Goal: Task Accomplishment & Management: Complete application form

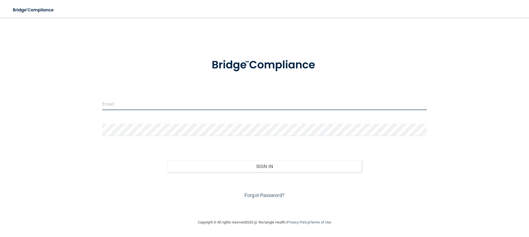
click at [110, 104] on input "email" at bounding box center [264, 104] width 325 height 12
type input "[EMAIL_ADDRESS][DOMAIN_NAME]"
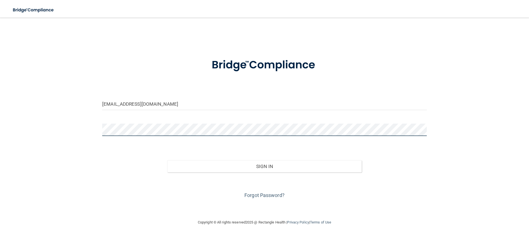
click at [167, 160] on button "Sign In" at bounding box center [264, 166] width 195 height 12
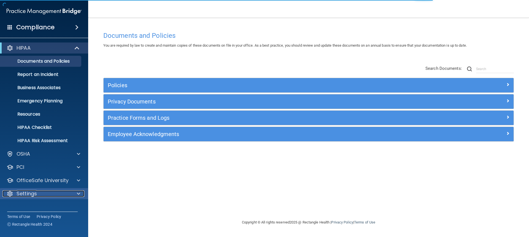
click at [70, 194] on div "Settings" at bounding box center [36, 193] width 68 height 7
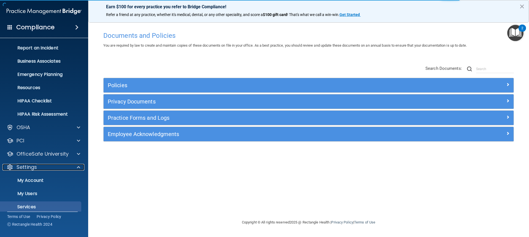
scroll to position [45, 0]
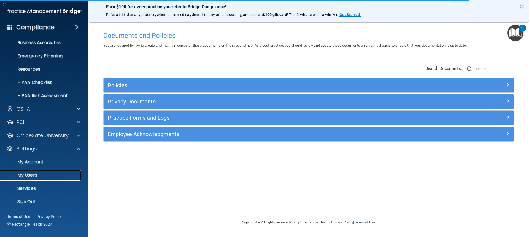
click at [30, 173] on p "My Users" at bounding box center [41, 175] width 75 height 6
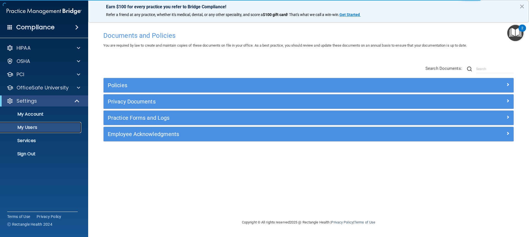
select select "20"
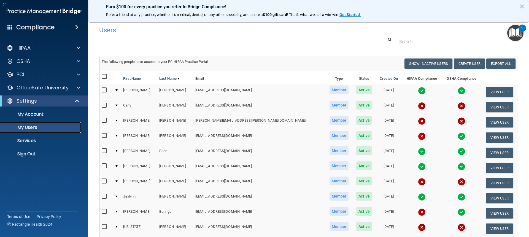
click at [36, 130] on p "My Users" at bounding box center [41, 128] width 75 height 6
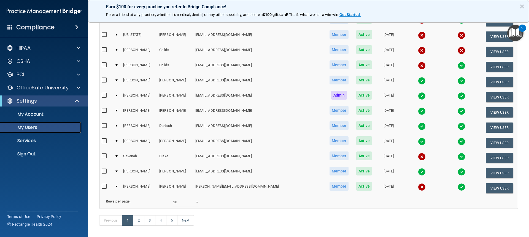
scroll to position [219, 0]
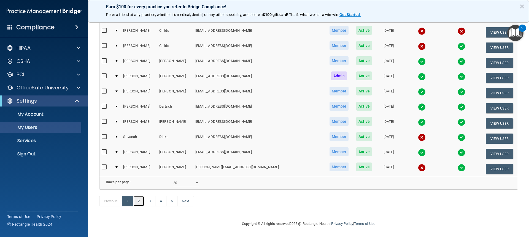
click at [142, 202] on link "2" at bounding box center [138, 201] width 11 height 10
select select "20"
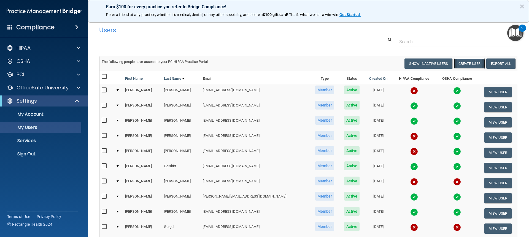
drag, startPoint x: 458, startPoint y: 63, endPoint x: 451, endPoint y: 67, distance: 7.4
click at [458, 63] on button "Create User" at bounding box center [469, 63] width 31 height 10
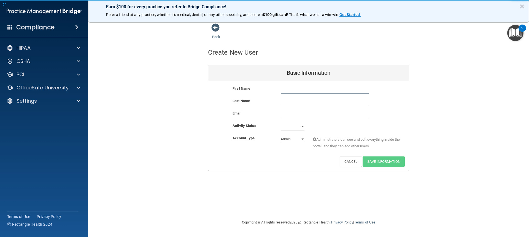
click at [284, 89] on input "text" at bounding box center [325, 89] width 88 height 8
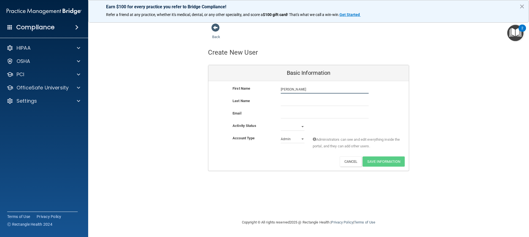
type input "[PERSON_NAME]"
type input "k"
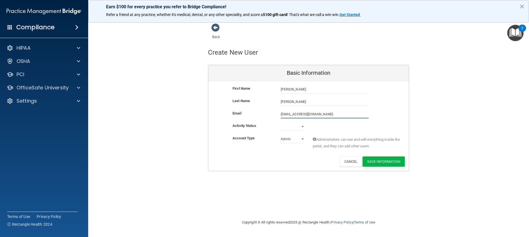
type input "[EMAIL_ADDRESS][DOMAIN_NAME]"
click at [300, 128] on select "Active Inactive" at bounding box center [293, 126] width 24 height 8
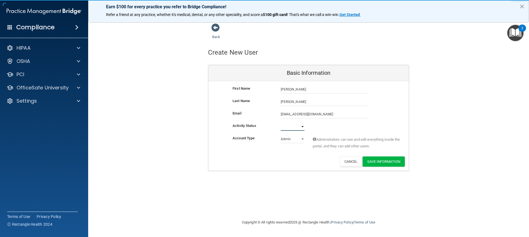
select select "active"
click at [281, 122] on select "Active Inactive" at bounding box center [293, 126] width 24 height 8
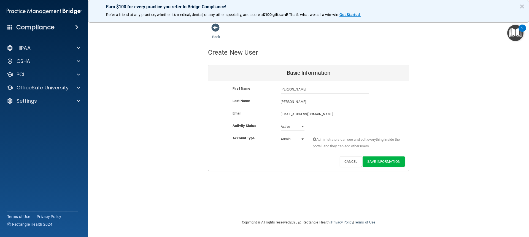
click at [304, 139] on select "Admin Member" at bounding box center [293, 139] width 24 height 8
select select "practice_member"
click at [281, 135] on select "Admin Member" at bounding box center [293, 139] width 24 height 8
click at [379, 161] on button "Save Information" at bounding box center [384, 161] width 42 height 10
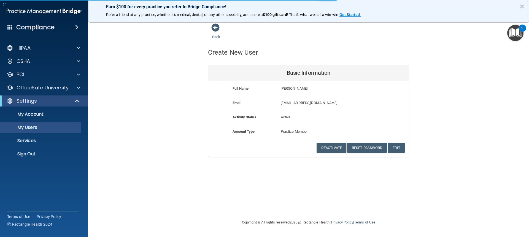
select select "20"
